Goal: Transaction & Acquisition: Purchase product/service

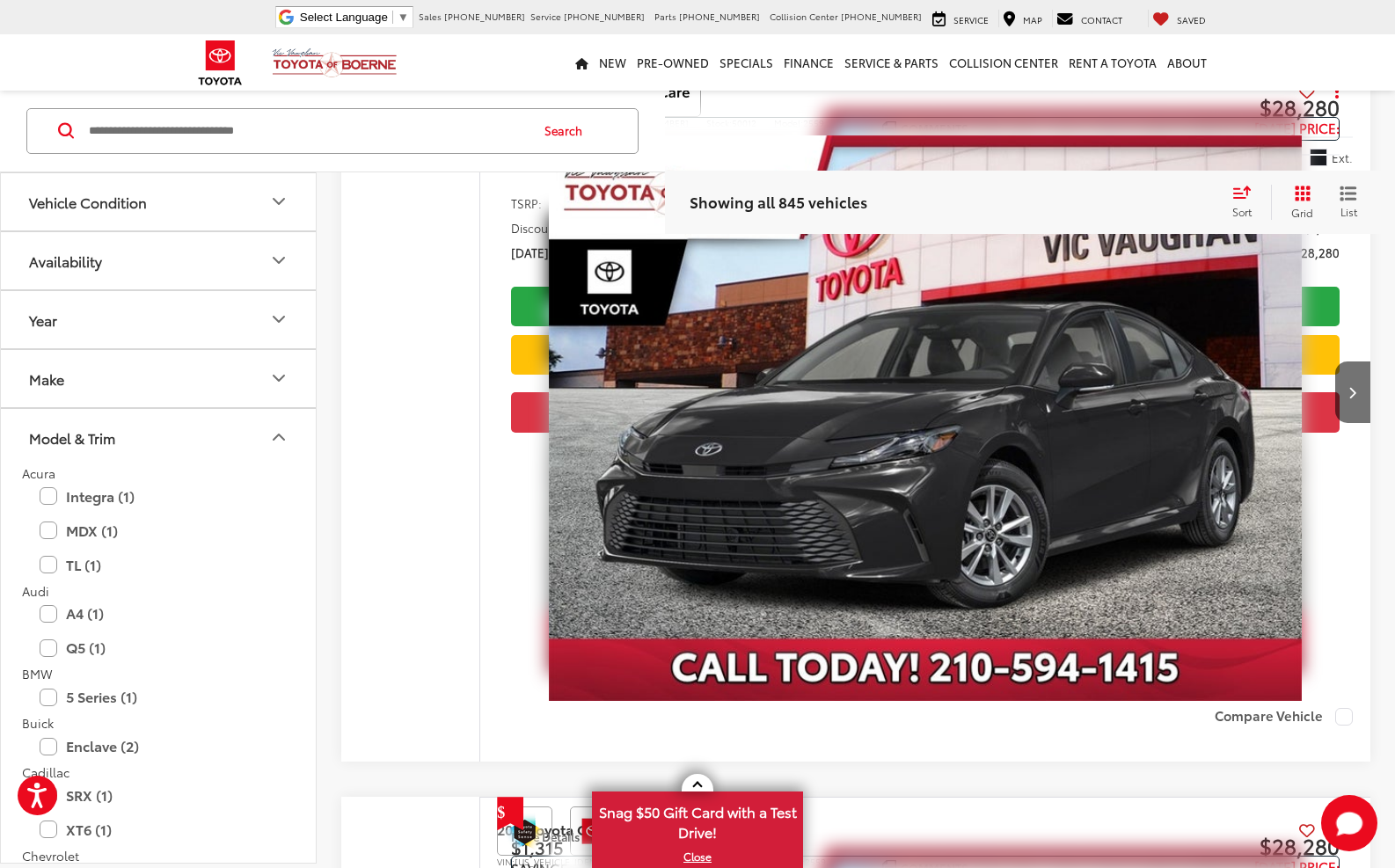
scroll to position [319, 0]
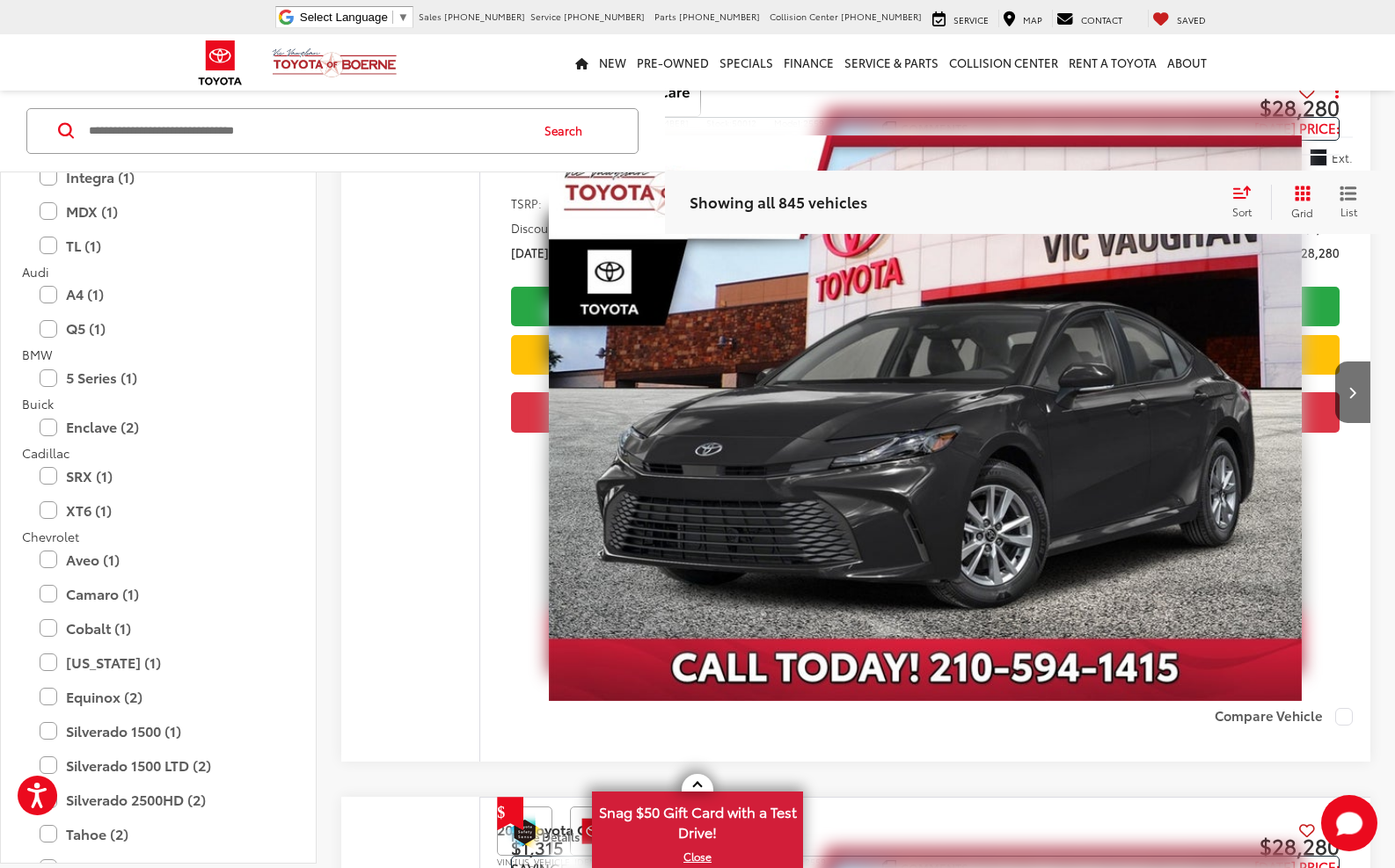
click at [67, 129] on icon at bounding box center [65, 131] width 16 height 17
click at [409, 17] on span "▼" at bounding box center [403, 17] width 11 height 13
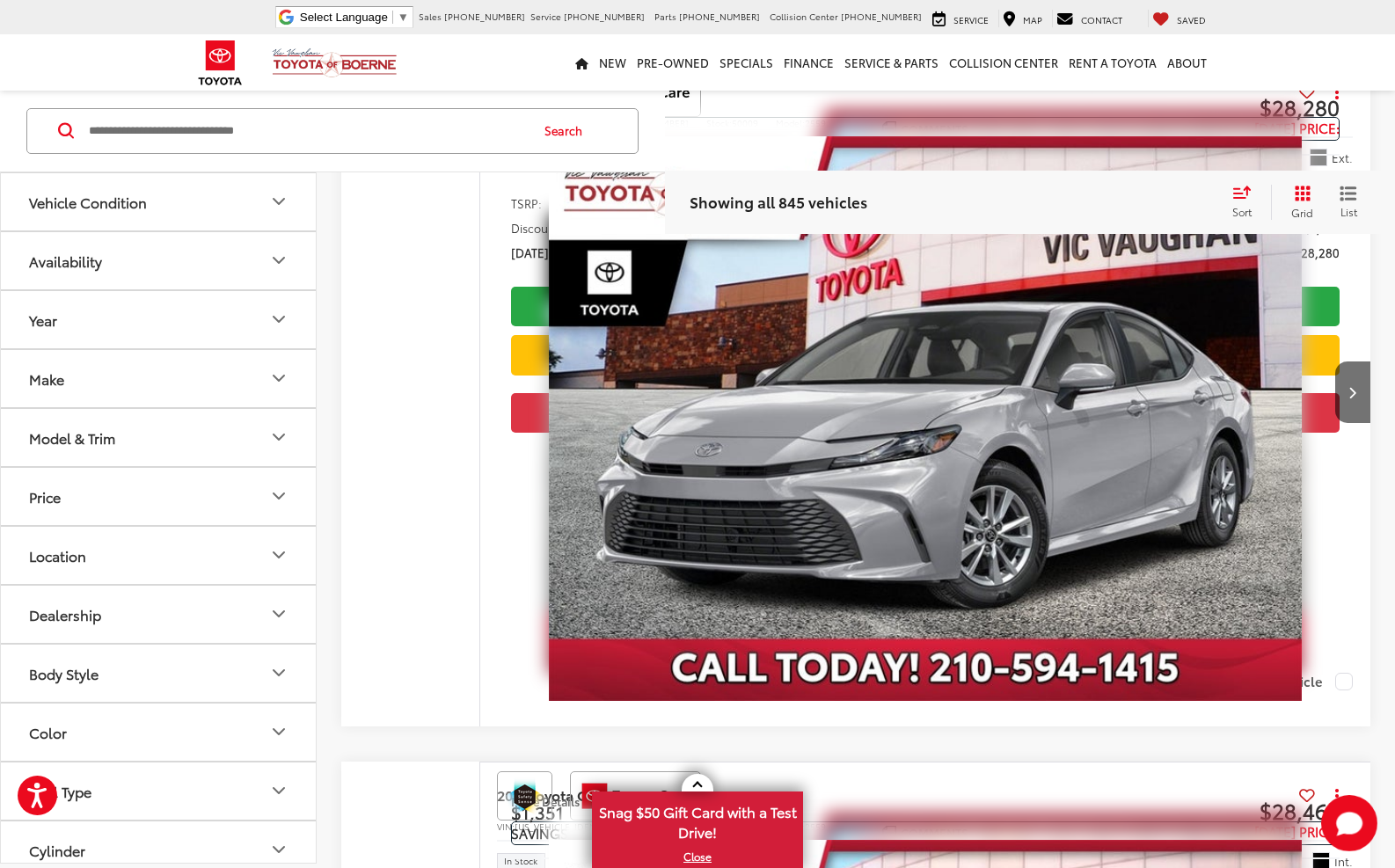
scroll to position [1035, 0]
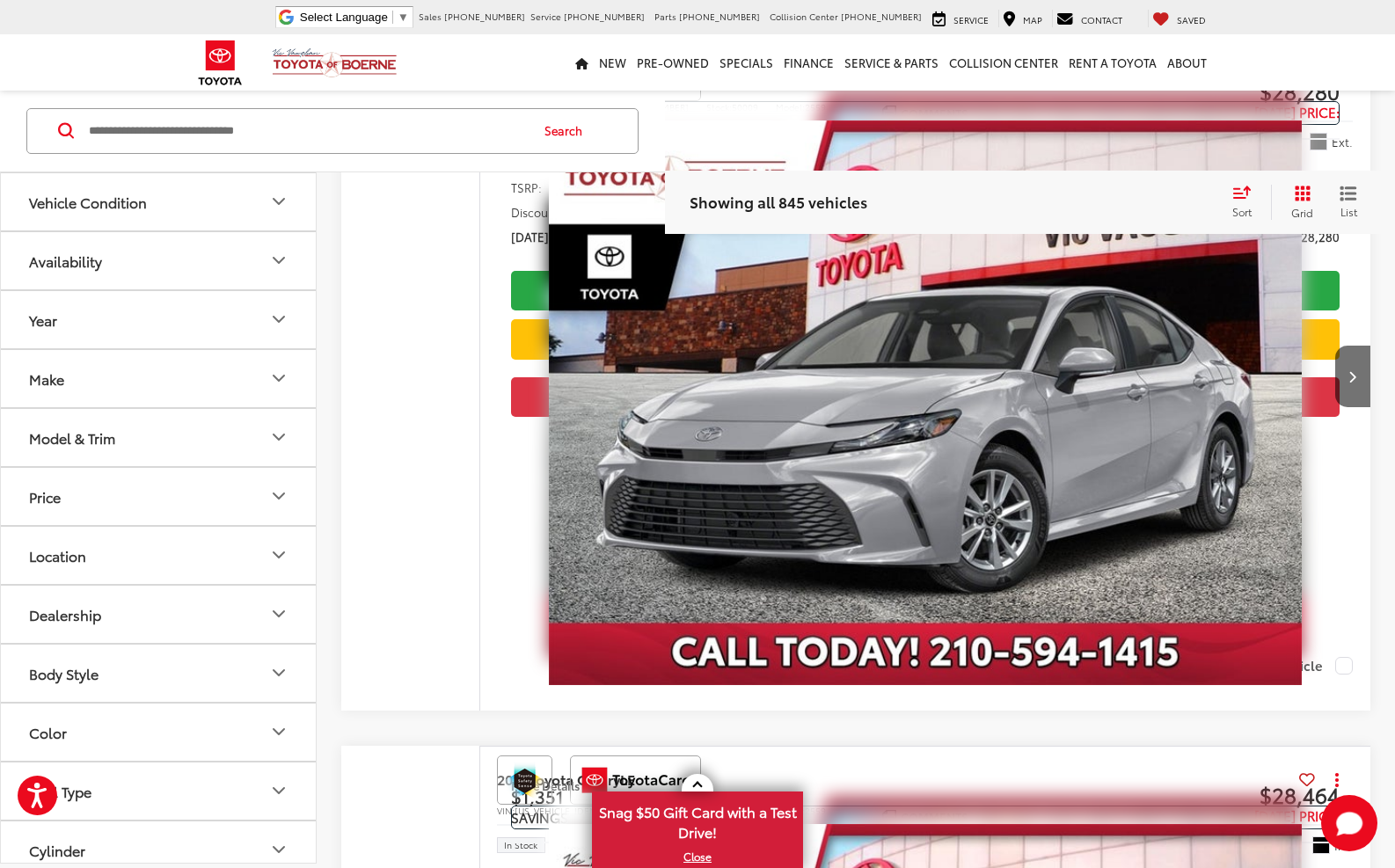
click at [278, 320] on icon "Year" at bounding box center [278, 319] width 21 height 21
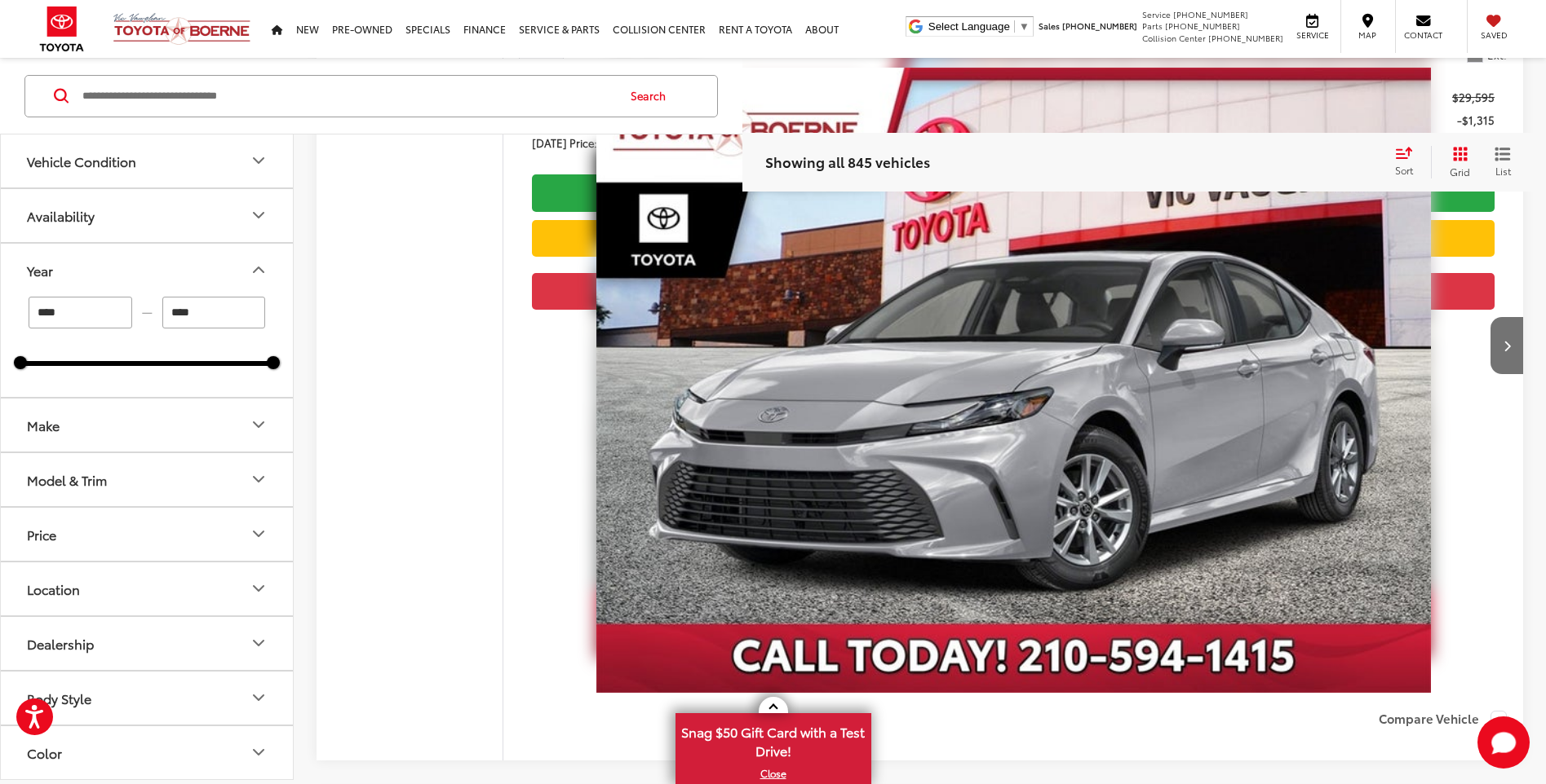
scroll to position [0, 0]
click at [258, 478] on icon "Model & Trim" at bounding box center [258, 480] width 20 height 20
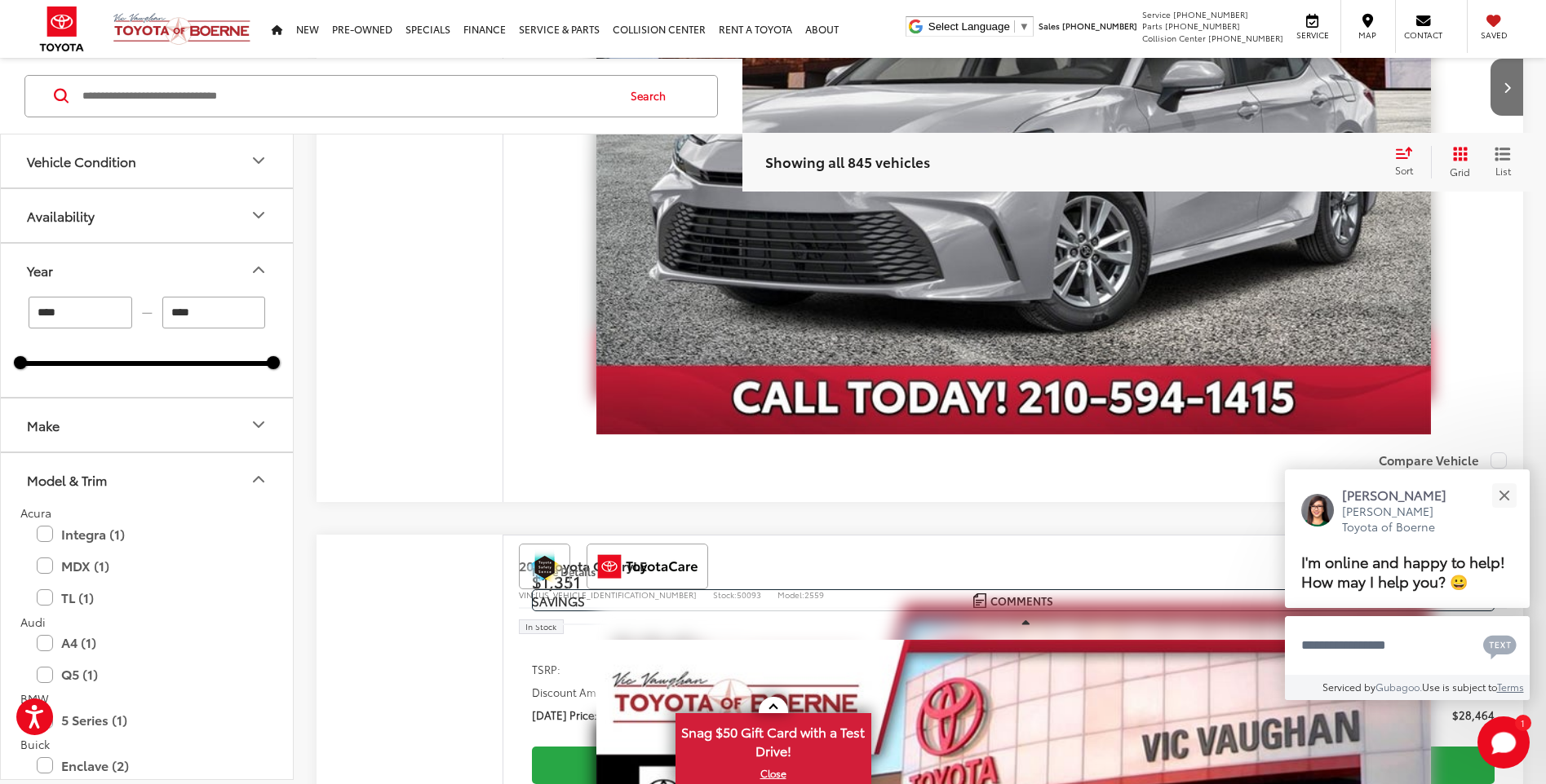
scroll to position [940, 0]
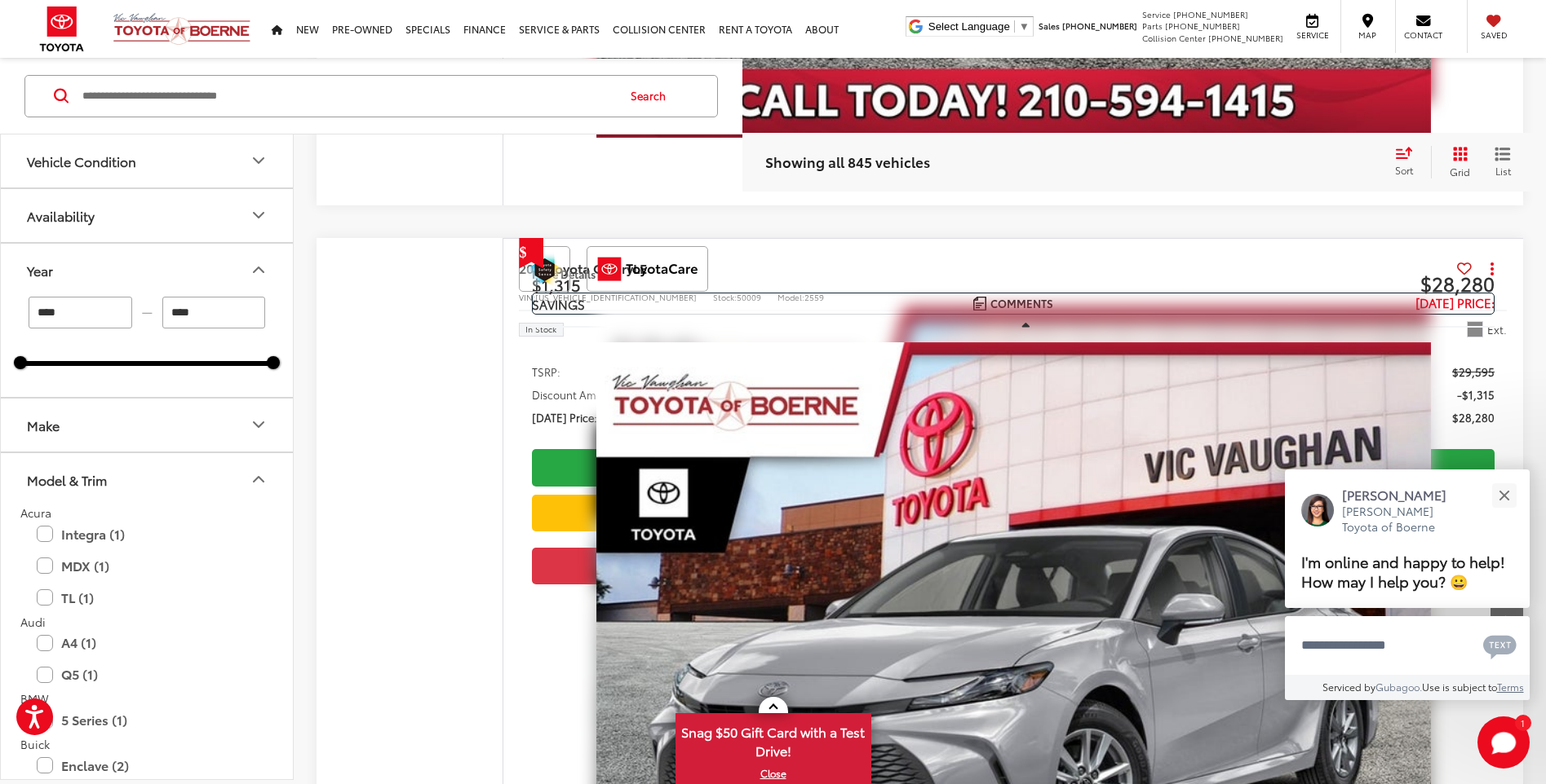
drag, startPoint x: 88, startPoint y: 318, endPoint x: 64, endPoint y: 316, distance: 24.1
click at [64, 316] on input "****" at bounding box center [80, 313] width 104 height 32
click at [253, 426] on icon "Make" at bounding box center [258, 426] width 20 height 20
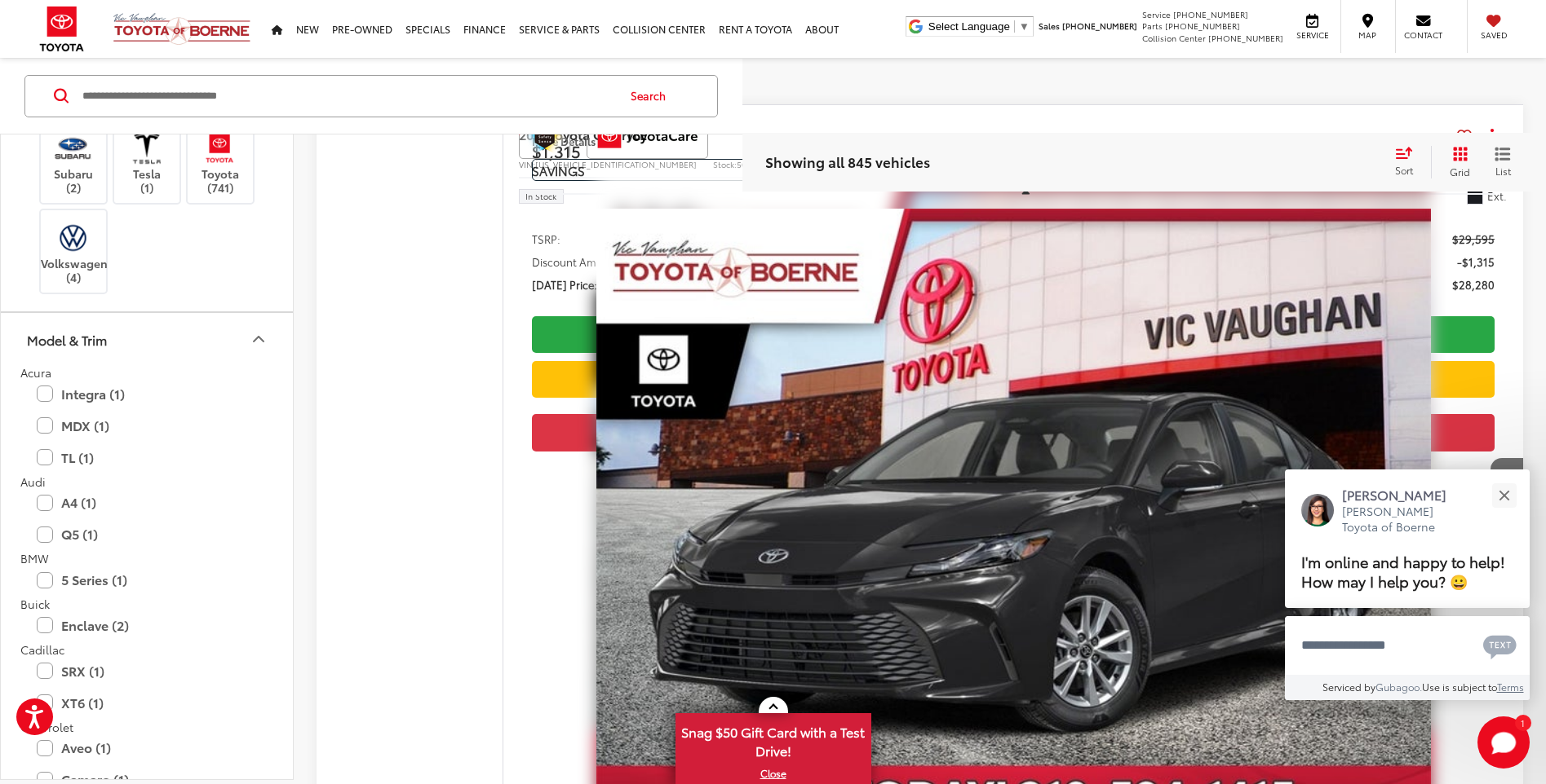
scroll to position [248, 0]
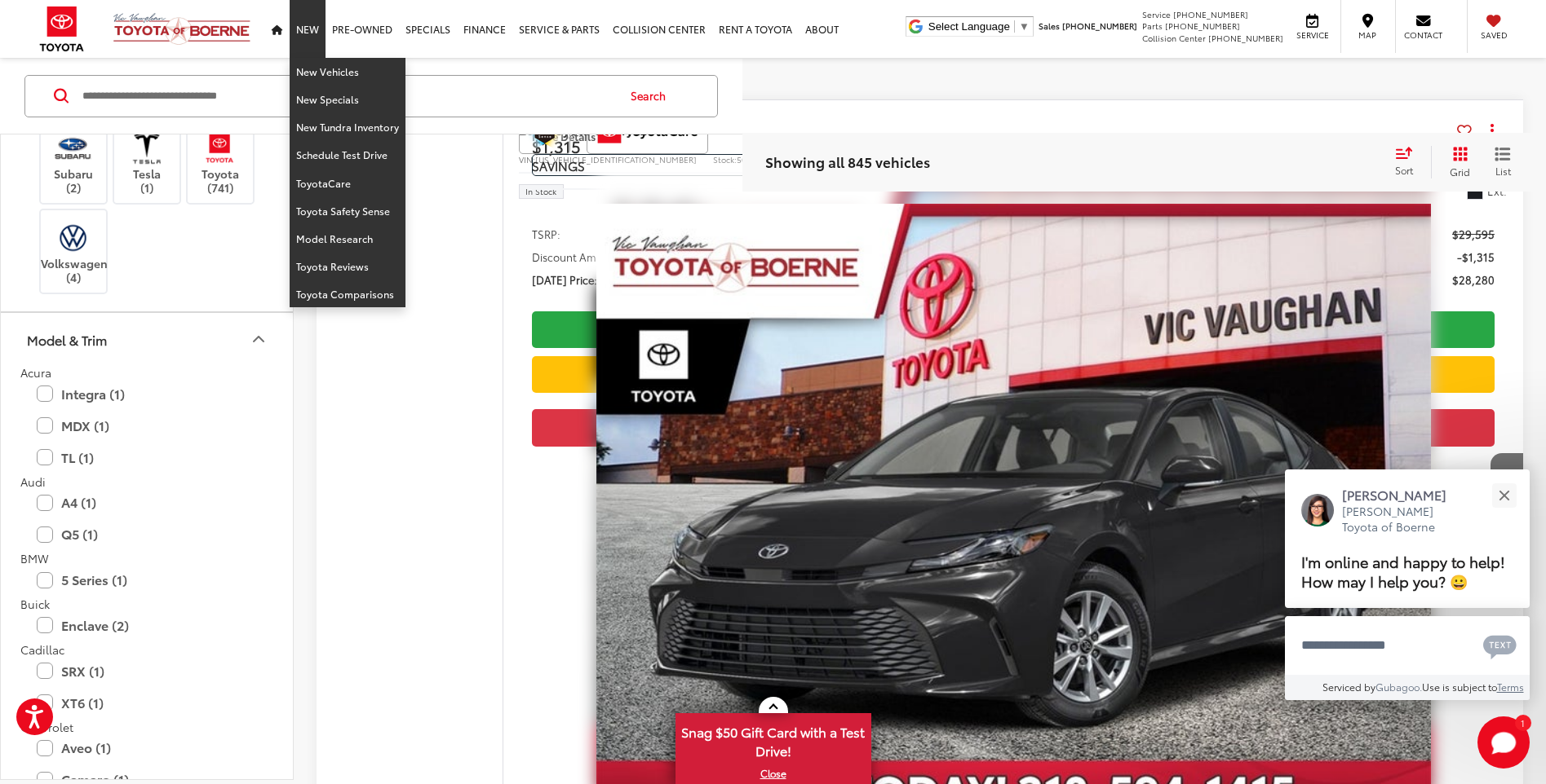
click at [312, 35] on link "New" at bounding box center [307, 28] width 36 height 58
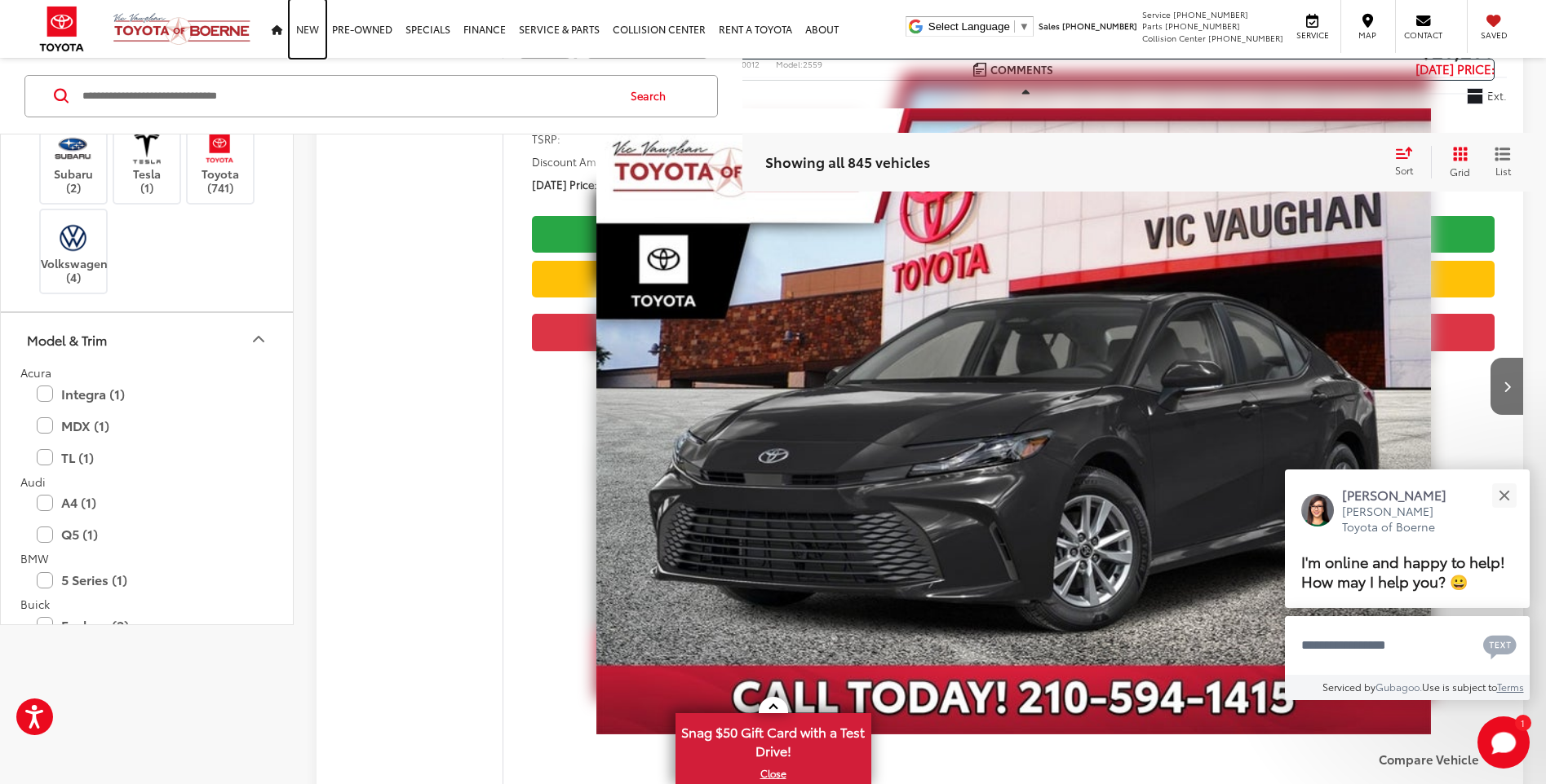
scroll to position [0, 0]
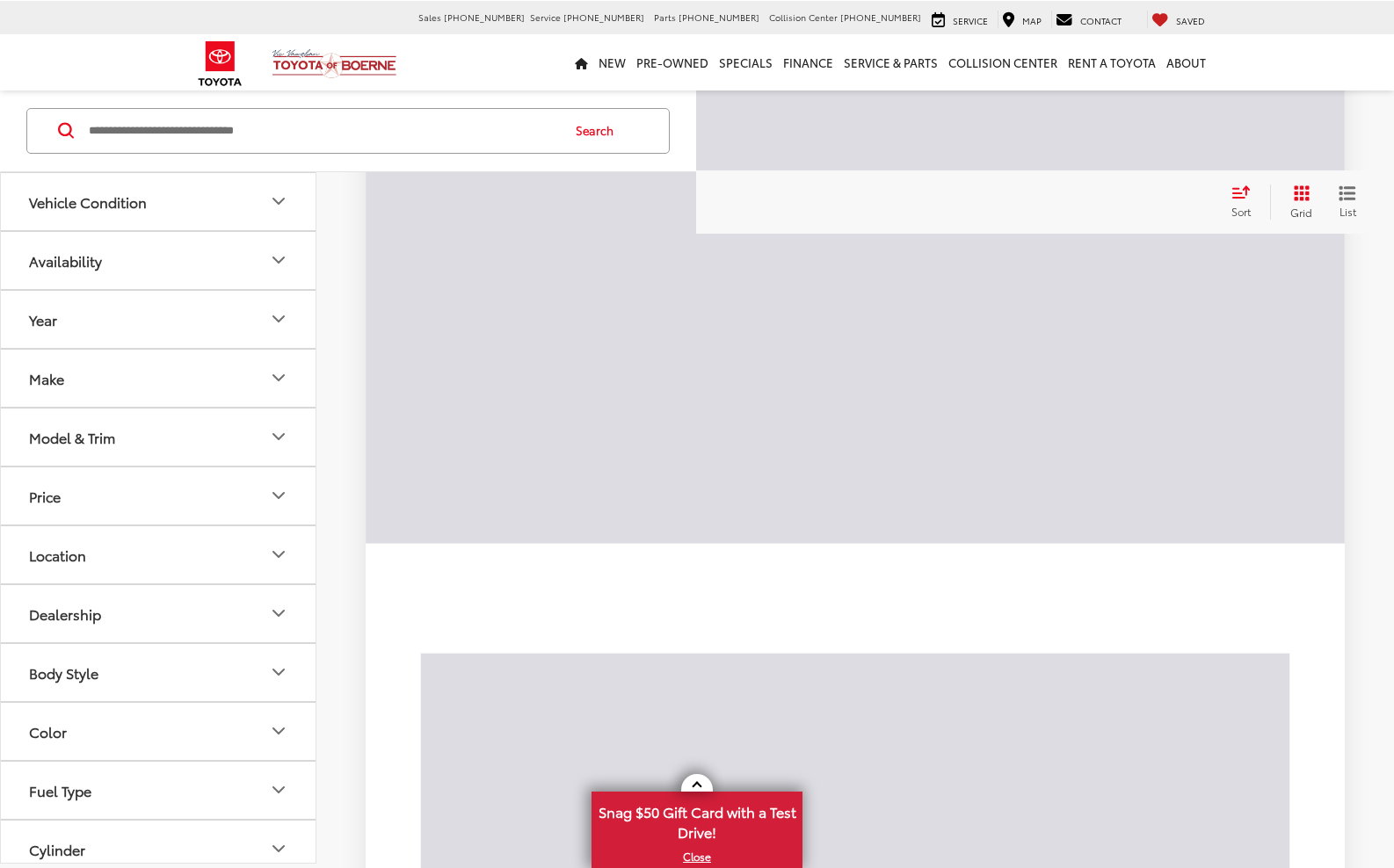
scroll to position [138, 0]
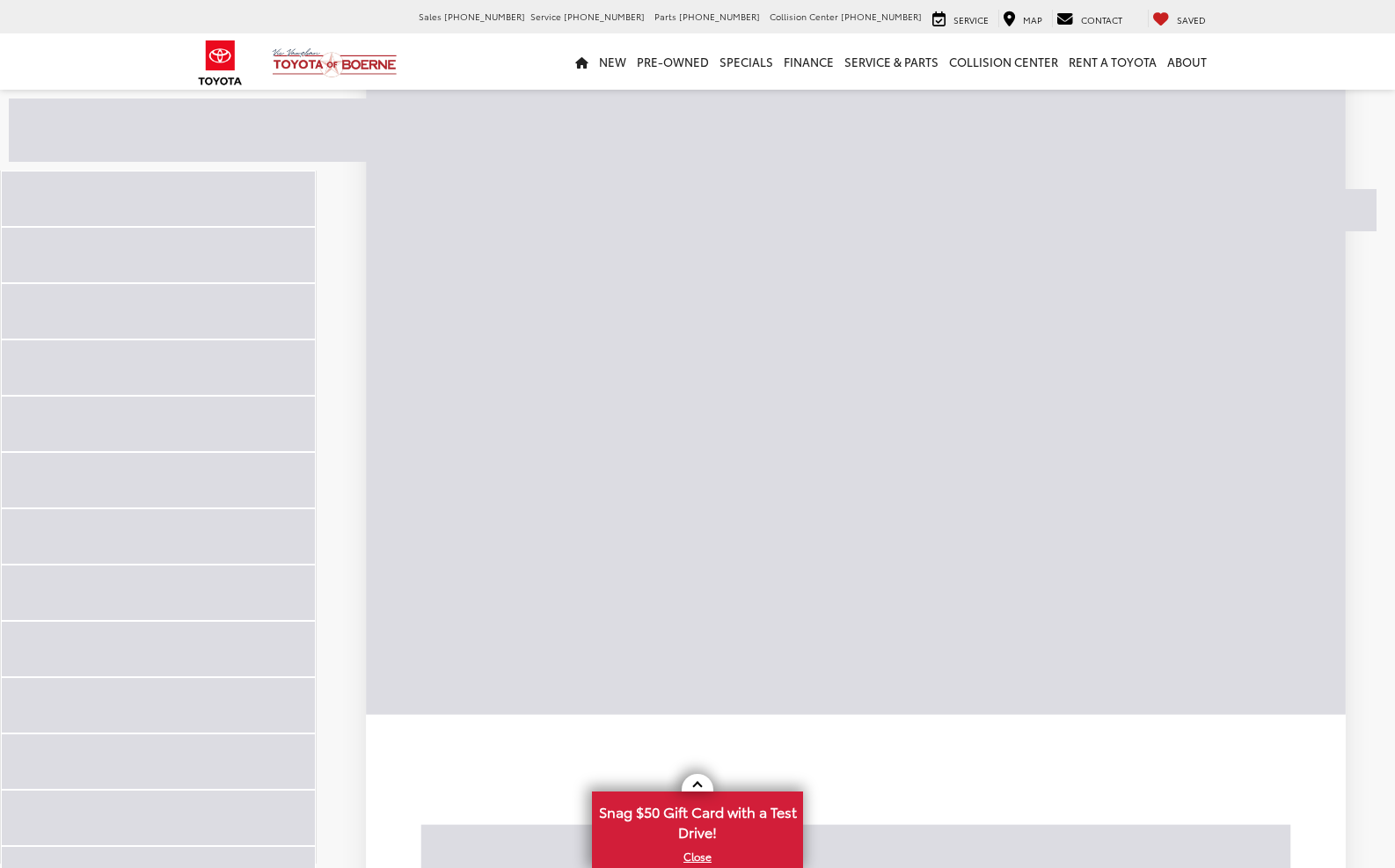
scroll to position [351, 0]
